Goal: Task Accomplishment & Management: Manage account settings

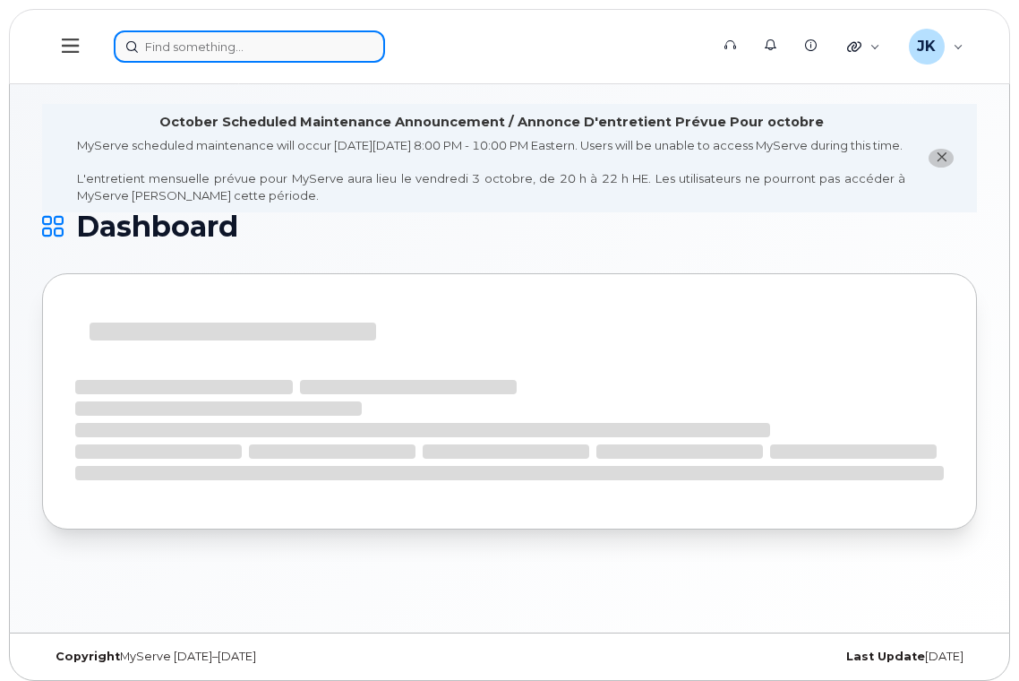
click at [239, 50] on input at bounding box center [249, 46] width 271 height 32
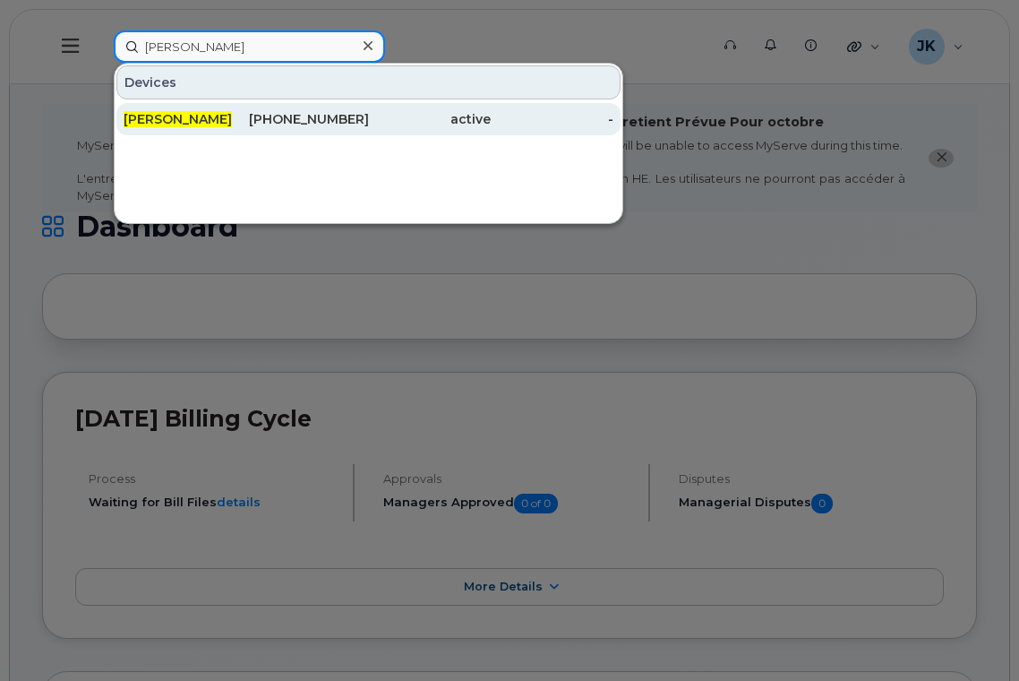
type input "[PERSON_NAME]"
click at [186, 120] on span "[PERSON_NAME]" at bounding box center [178, 119] width 108 height 16
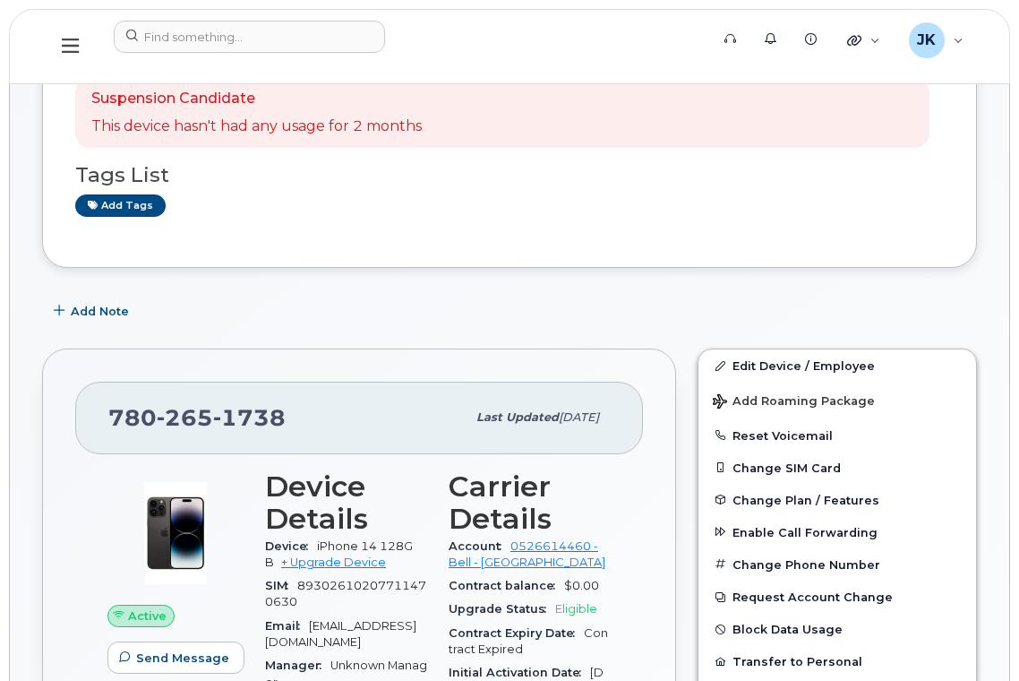
scroll to position [358, 0]
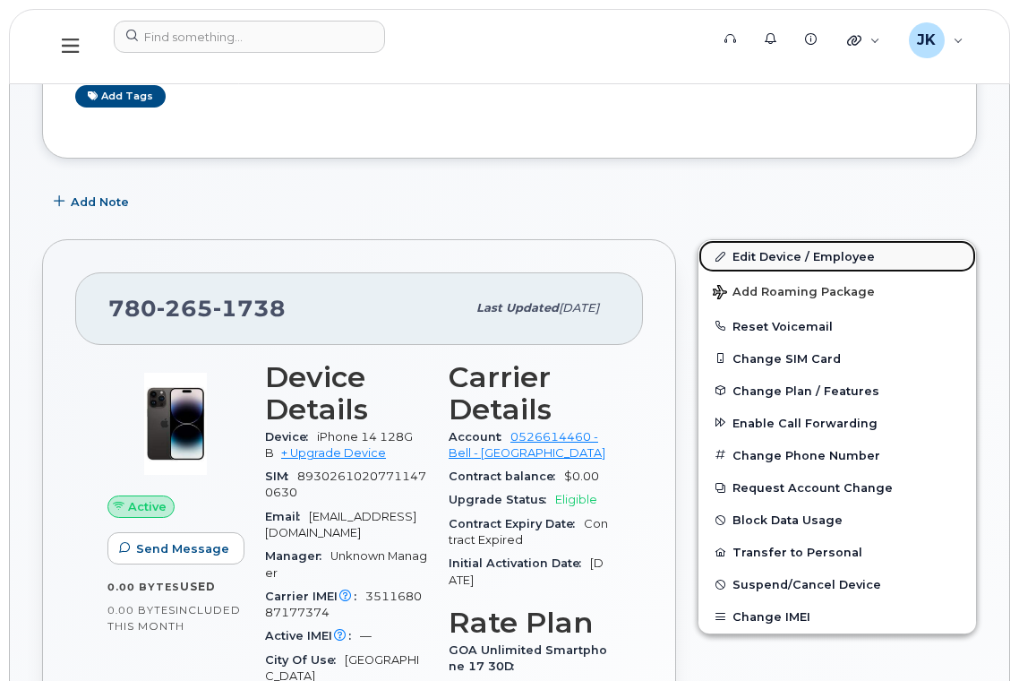
click at [765, 255] on link "Edit Device / Employee" at bounding box center [838, 256] width 278 height 32
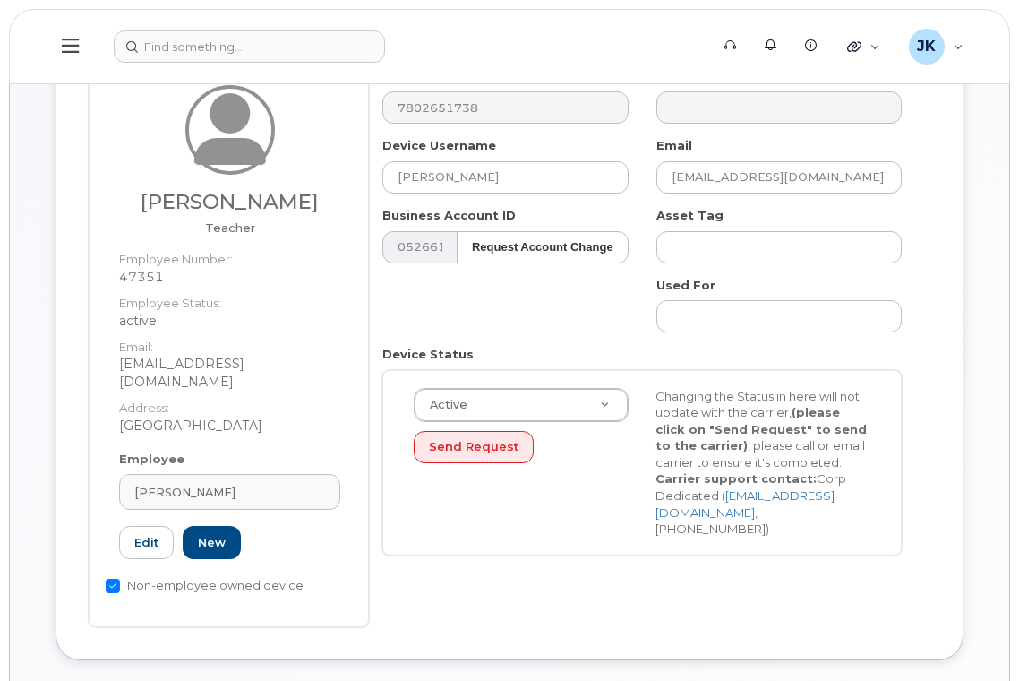
scroll to position [239, 0]
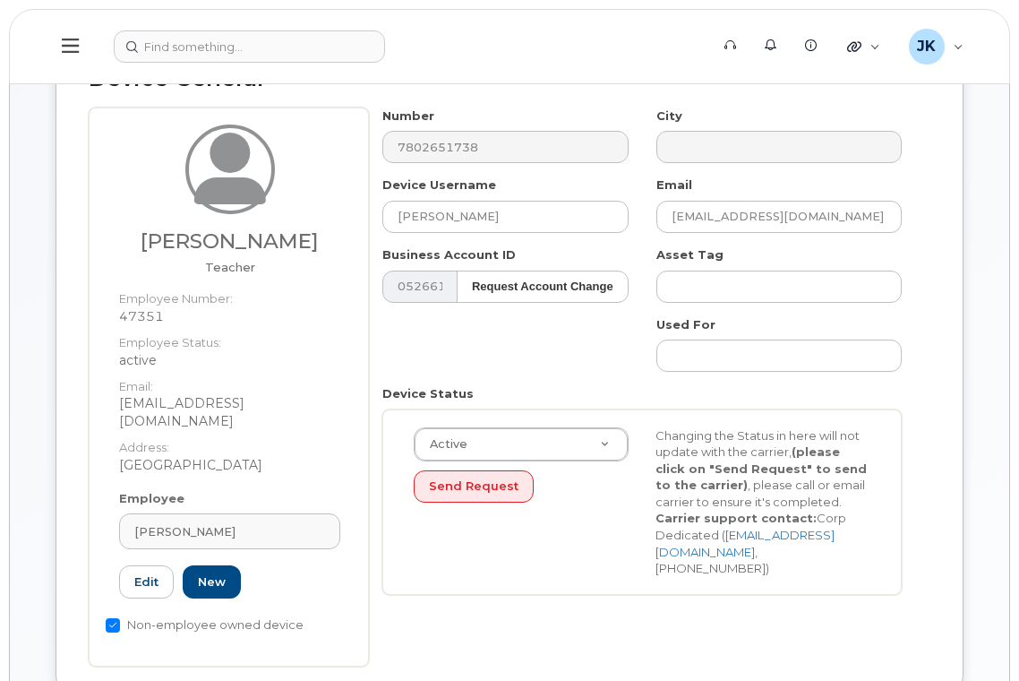
click at [491, 26] on header "Support Alerts Knowledge Base Quicklinks Suspend / Cancel Device Change SIM Car…" at bounding box center [509, 46] width 1001 height 75
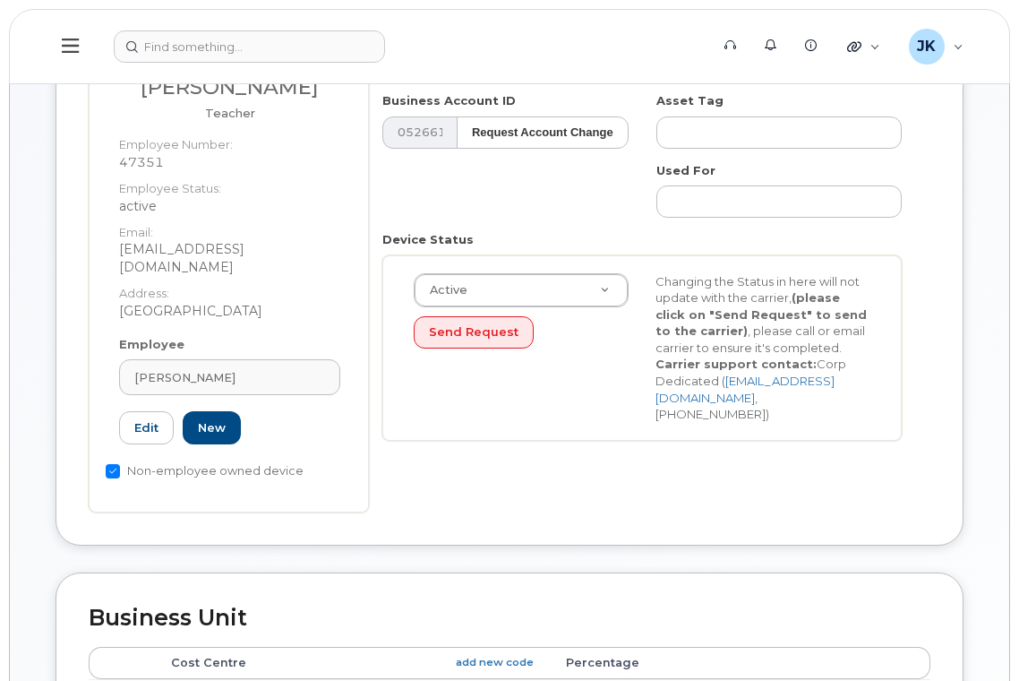
scroll to position [597, 0]
